Goal: Information Seeking & Learning: Find specific page/section

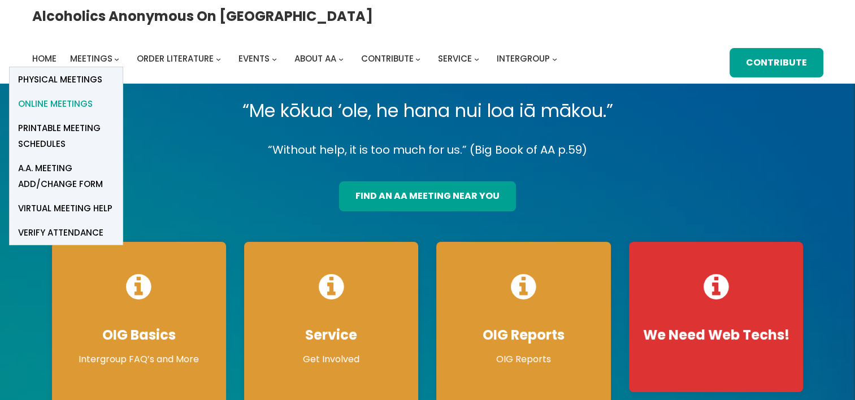
click at [93, 96] on span "Online Meetings" at bounding box center [55, 104] width 75 height 16
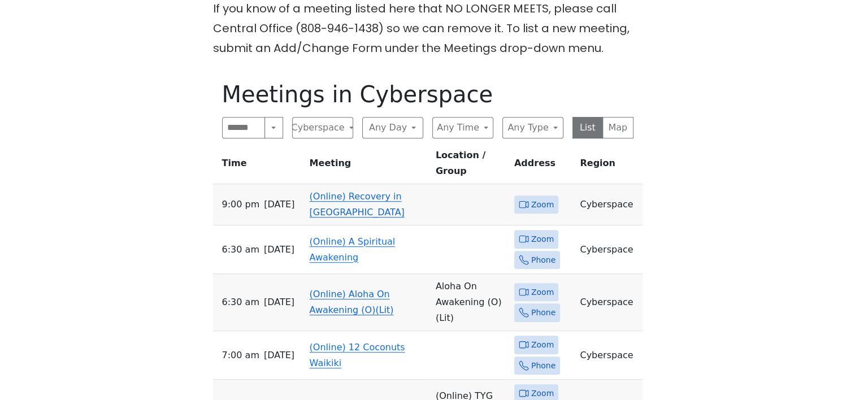
scroll to position [509, 0]
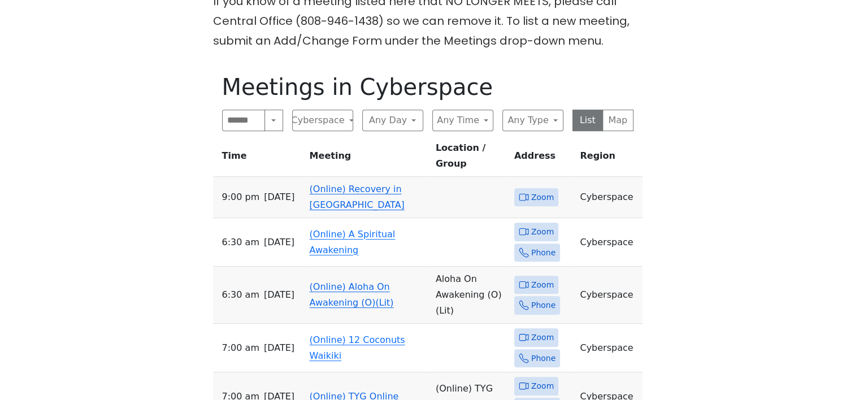
click at [358, 184] on link "(Online) Recovery in Da House" at bounding box center [357, 197] width 95 height 27
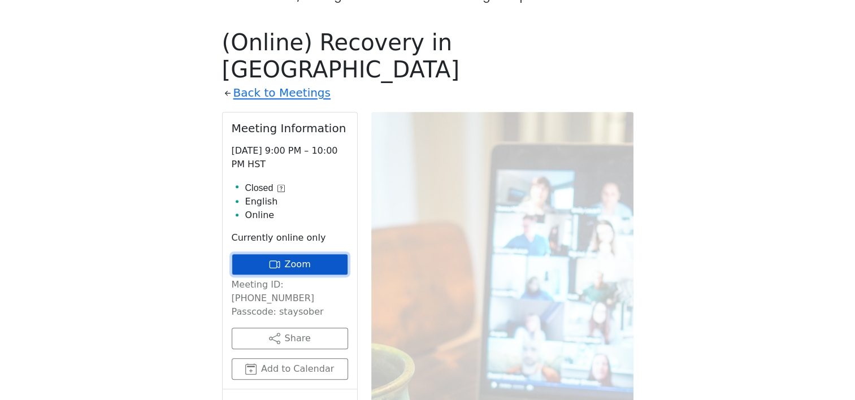
click at [316, 254] on link "Zoom" at bounding box center [290, 264] width 116 height 21
